Goal: Task Accomplishment & Management: Manage account settings

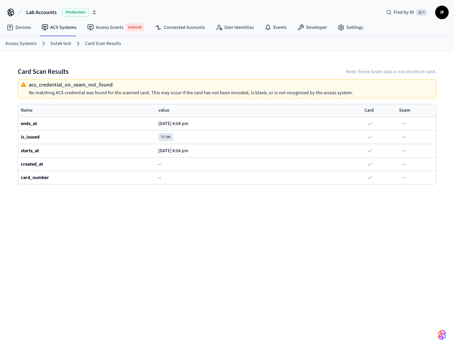
click at [68, 45] on link "hotek test" at bounding box center [61, 43] width 20 height 7
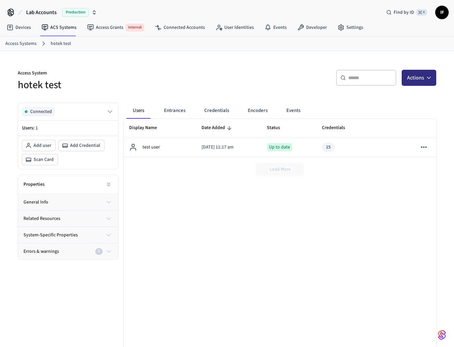
click at [428, 79] on icon "button" at bounding box center [428, 77] width 7 height 7
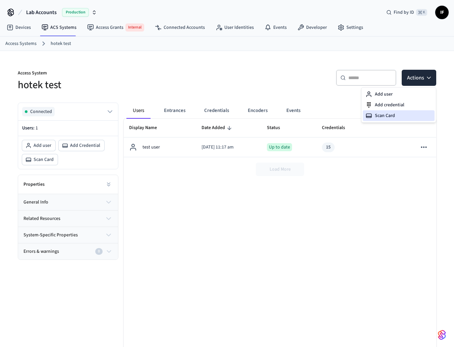
click at [389, 111] on div "Scan Card" at bounding box center [399, 115] width 72 height 11
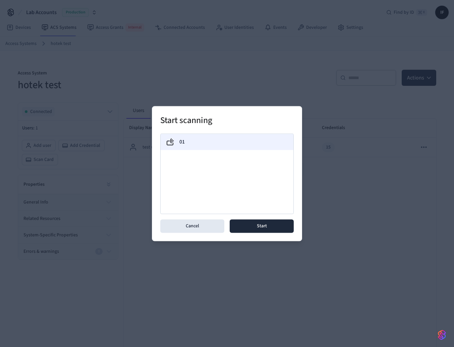
click at [211, 134] on div "01" at bounding box center [227, 142] width 133 height 16
click at [269, 225] on button "Start" at bounding box center [262, 225] width 64 height 13
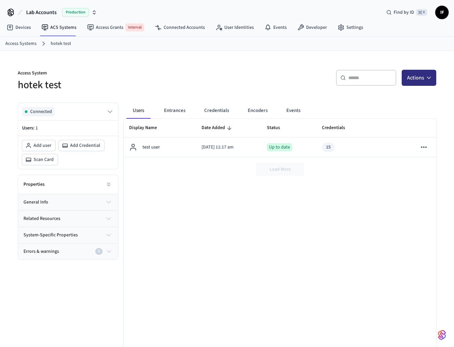
click at [429, 73] on button "Actions" at bounding box center [419, 78] width 35 height 16
click at [282, 105] on button "Events" at bounding box center [293, 111] width 25 height 16
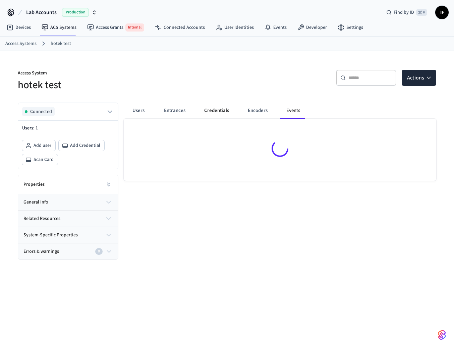
click at [230, 111] on button "Credentials" at bounding box center [217, 111] width 36 height 16
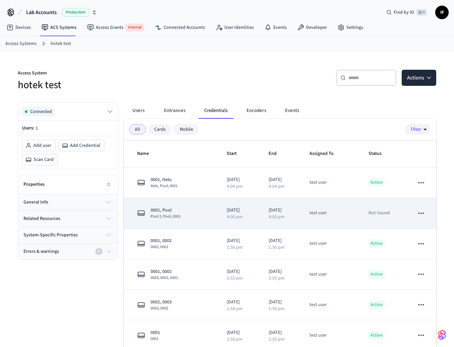
click at [423, 212] on icon "sticky table" at bounding box center [421, 213] width 9 height 9
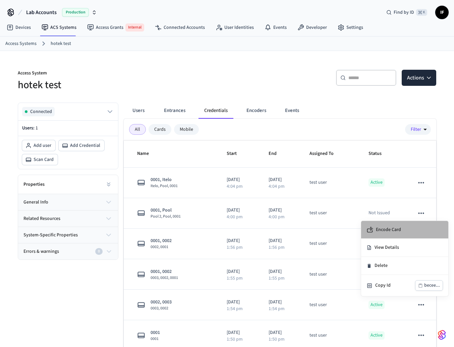
click at [394, 230] on span "Encode Card" at bounding box center [388, 229] width 25 height 7
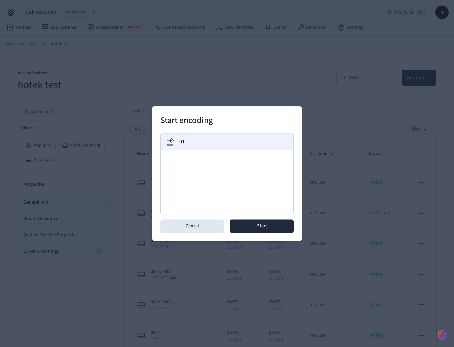
click at [244, 148] on div "01" at bounding box center [227, 142] width 133 height 16
click at [265, 221] on button "Start" at bounding box center [262, 225] width 64 height 13
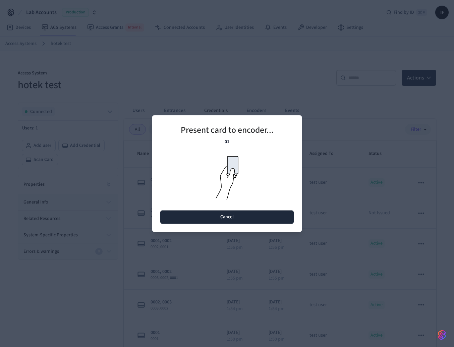
drag, startPoint x: 265, startPoint y: 220, endPoint x: 230, endPoint y: 117, distance: 108.8
click at [230, 117] on div "Present card to encoder... 01 Cancel" at bounding box center [227, 173] width 150 height 117
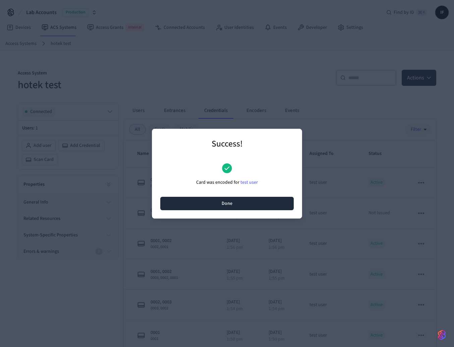
click at [241, 206] on button "Done" at bounding box center [226, 203] width 133 height 13
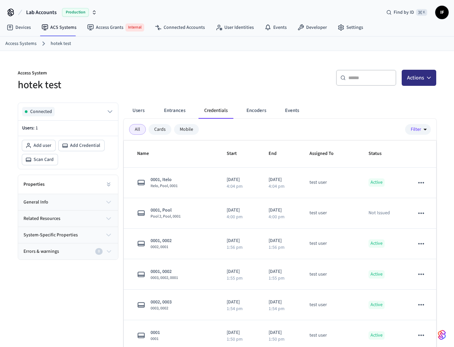
click at [428, 79] on icon "button" at bounding box center [428, 77] width 7 height 7
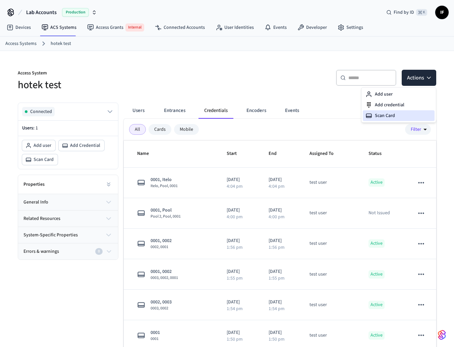
click at [402, 115] on div "Scan Card" at bounding box center [399, 115] width 72 height 11
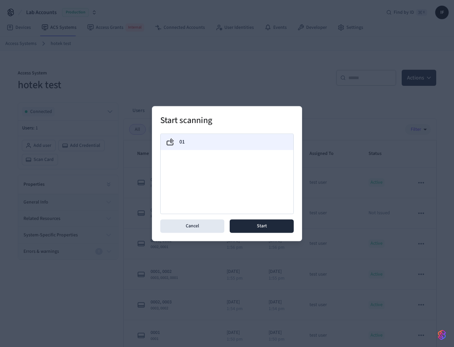
click at [272, 144] on div "01" at bounding box center [227, 142] width 122 height 8
click at [256, 222] on button "Start" at bounding box center [262, 225] width 64 height 13
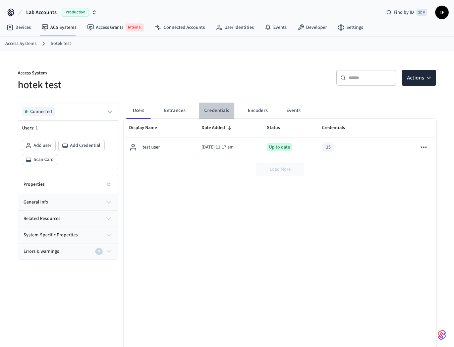
click at [225, 112] on button "Credentials" at bounding box center [217, 111] width 36 height 16
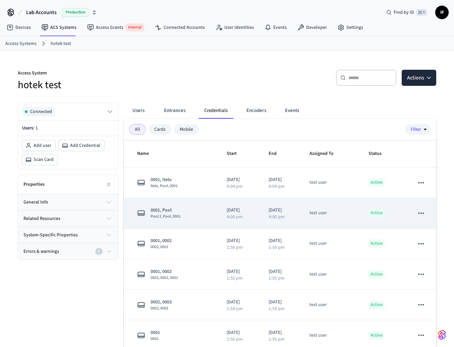
click at [419, 210] on icon "sticky table" at bounding box center [421, 213] width 9 height 9
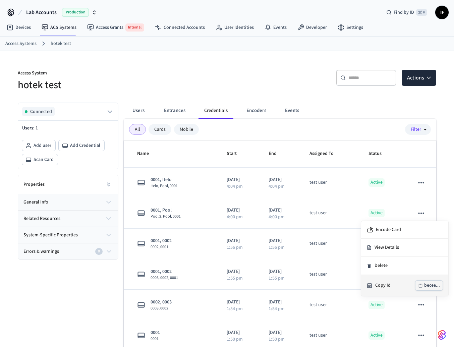
click at [391, 280] on li "Copy Id becee..." at bounding box center [404, 285] width 87 height 21
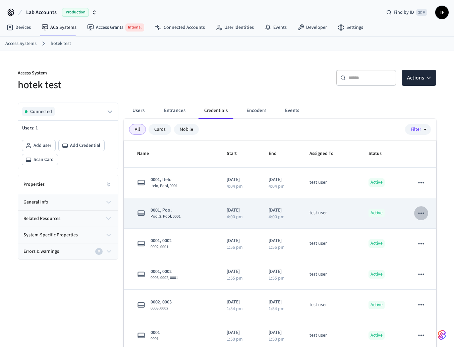
click at [420, 216] on icon "sticky table" at bounding box center [421, 213] width 9 height 9
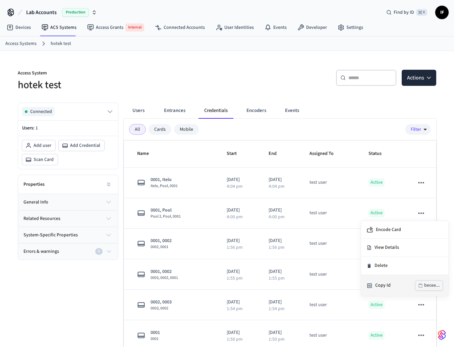
click at [388, 281] on div "Copy Id becee..." at bounding box center [404, 285] width 76 height 10
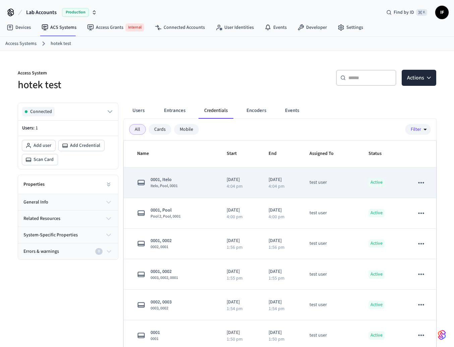
click at [423, 181] on icon "sticky table" at bounding box center [421, 182] width 9 height 9
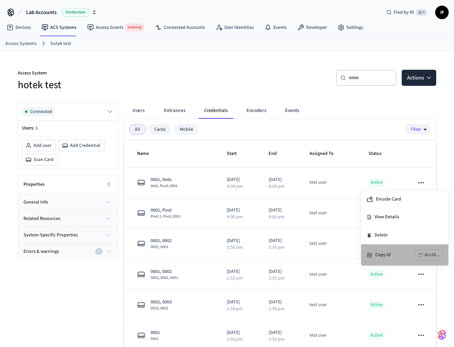
click at [392, 249] on li "Copy Id dcc28..." at bounding box center [404, 254] width 87 height 21
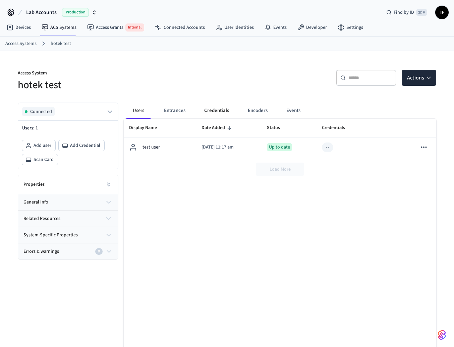
drag, startPoint x: 193, startPoint y: 113, endPoint x: 216, endPoint y: 111, distance: 22.6
click at [216, 111] on button "Credentials" at bounding box center [217, 111] width 36 height 16
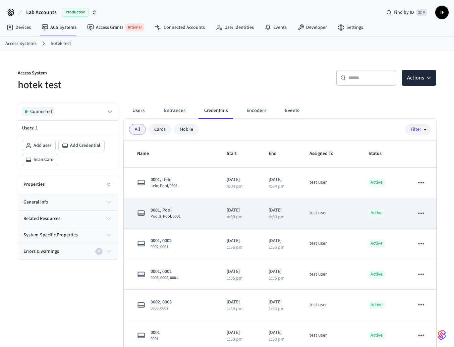
click at [420, 211] on icon "sticky table" at bounding box center [421, 213] width 9 height 9
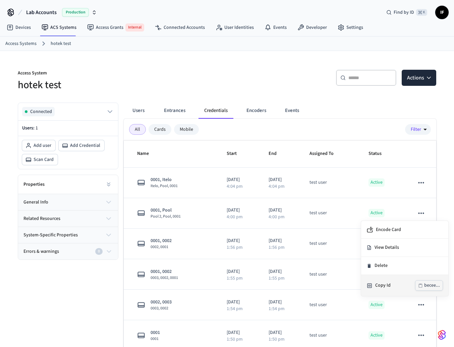
click at [421, 286] on icon "button" at bounding box center [420, 285] width 5 height 5
click at [109, 199] on div at bounding box center [227, 173] width 454 height 347
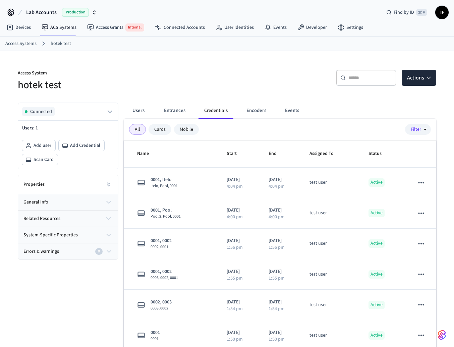
click at [110, 202] on icon "button" at bounding box center [109, 202] width 4 height 2
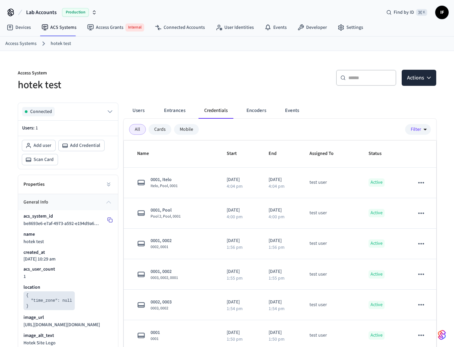
click at [112, 220] on rect at bounding box center [110, 220] width 3 height 3
